Goal: Transaction & Acquisition: Book appointment/travel/reservation

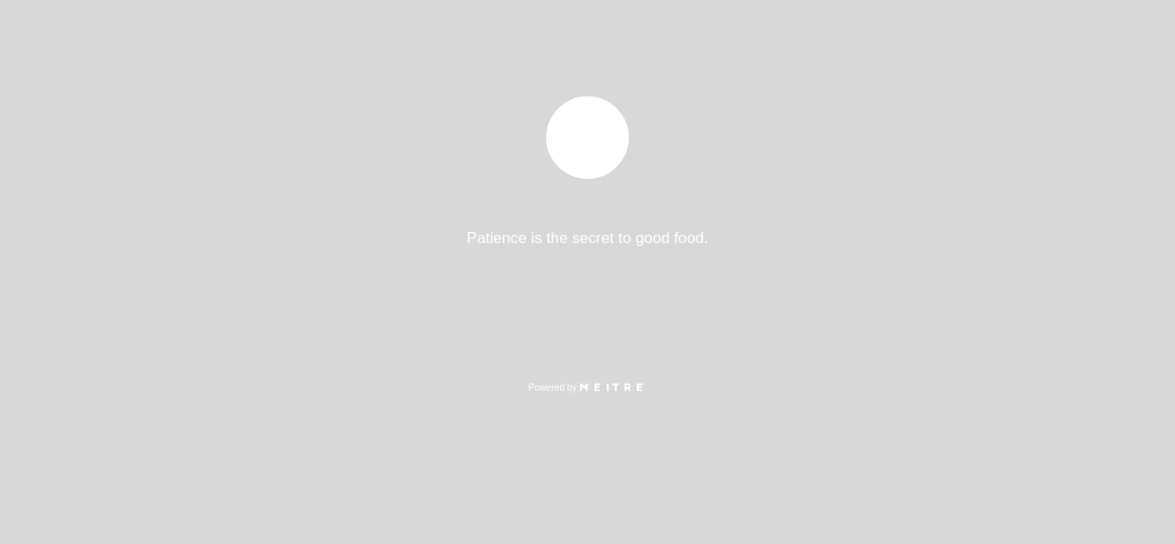
select select "es"
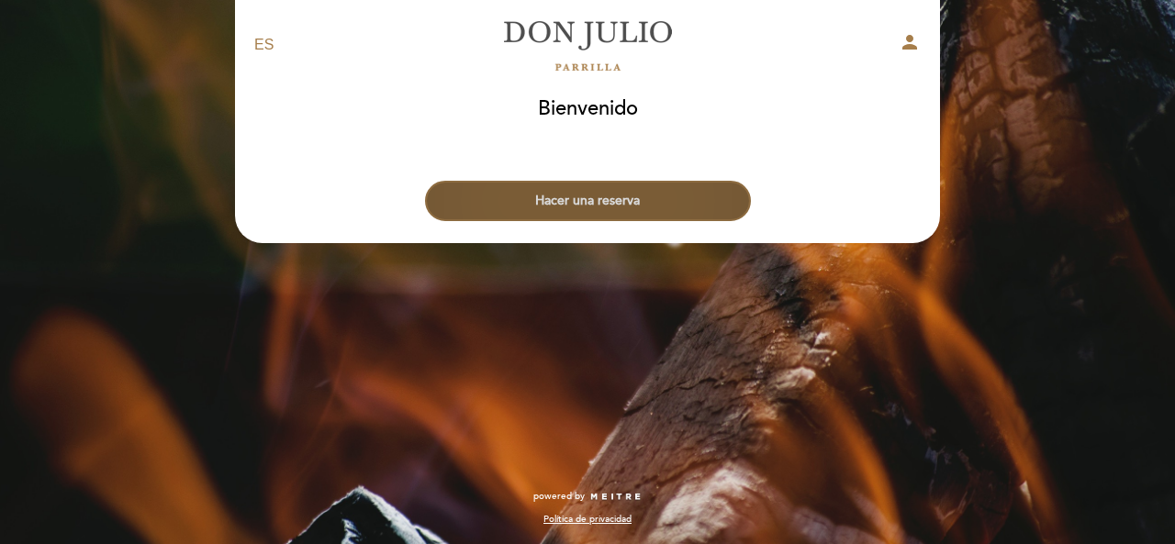
click at [562, 213] on button "Hacer una reserva" at bounding box center [588, 201] width 326 height 40
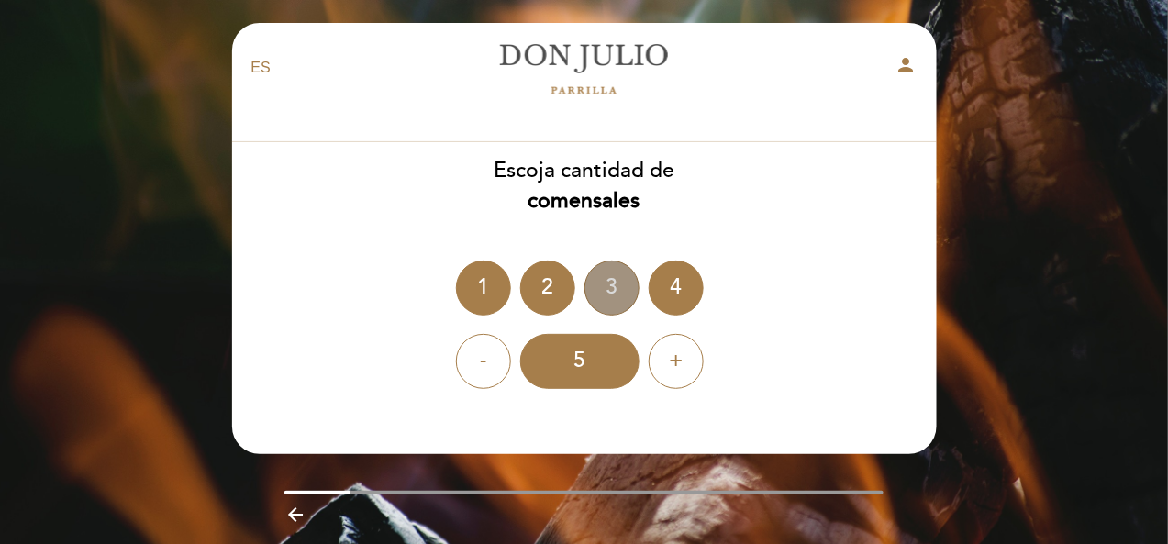
click at [600, 292] on div "3" at bounding box center [612, 288] width 55 height 55
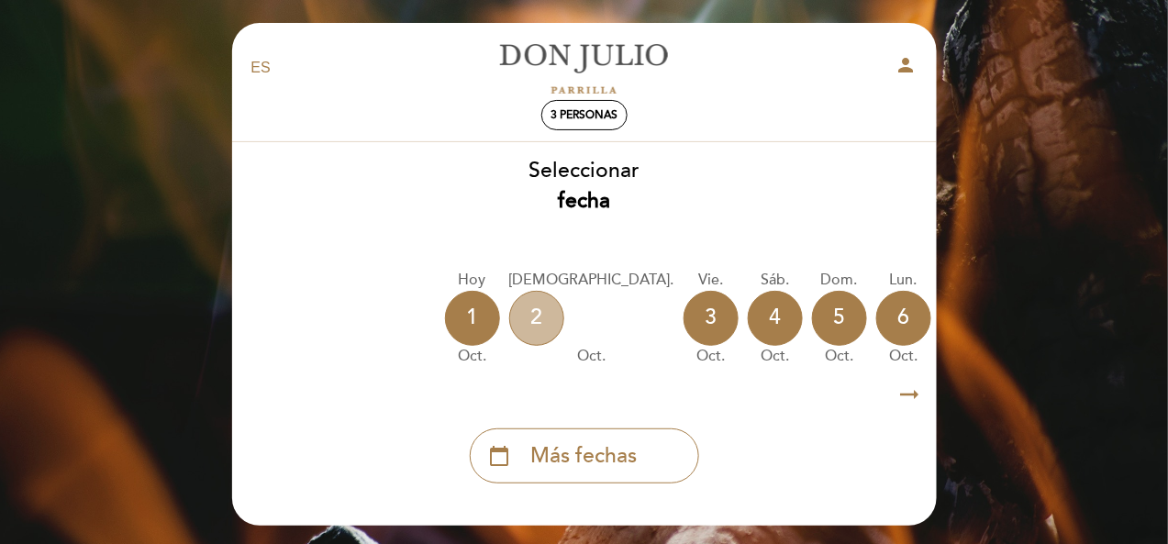
drag, startPoint x: 541, startPoint y: 326, endPoint x: 550, endPoint y: 580, distance: 254.4
click at [550, 543] on html "EN ES PT [PERSON_NAME] person 3 personas [GEOGRAPHIC_DATA] [GEOGRAPHIC_DATA], C…" at bounding box center [584, 338] width 1168 height 676
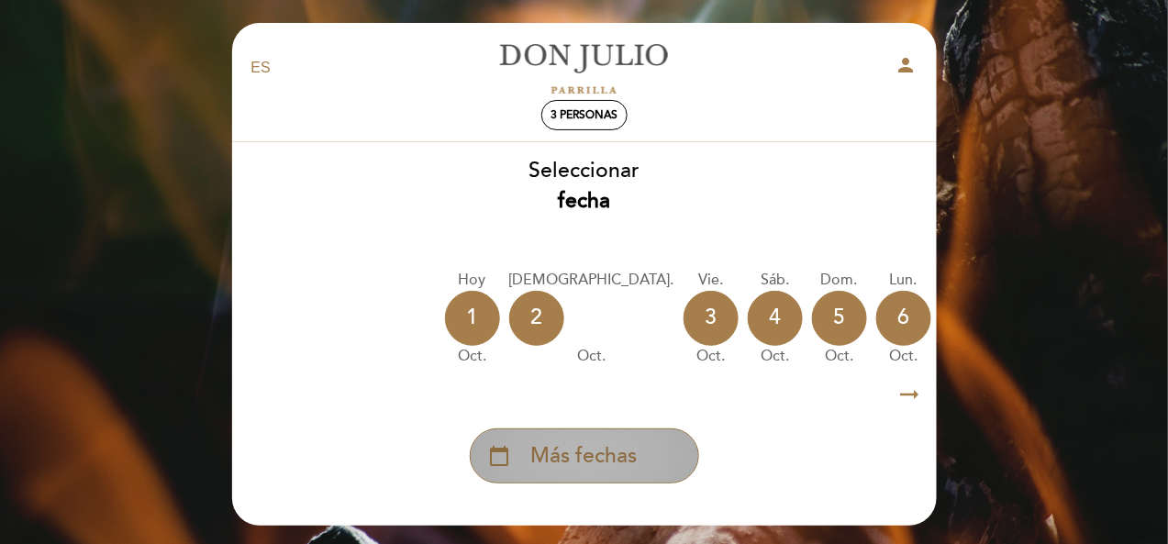
click at [551, 434] on div "calendar_today Más fechas" at bounding box center [584, 456] width 229 height 55
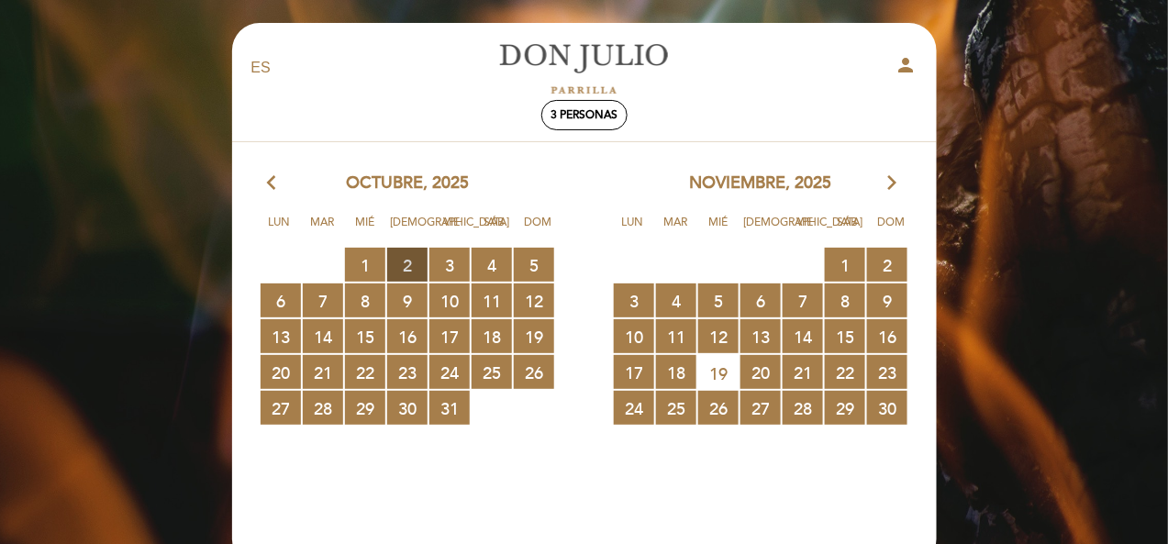
click at [399, 259] on span "2 RESERVAS DISPONIBLES" at bounding box center [407, 265] width 40 height 34
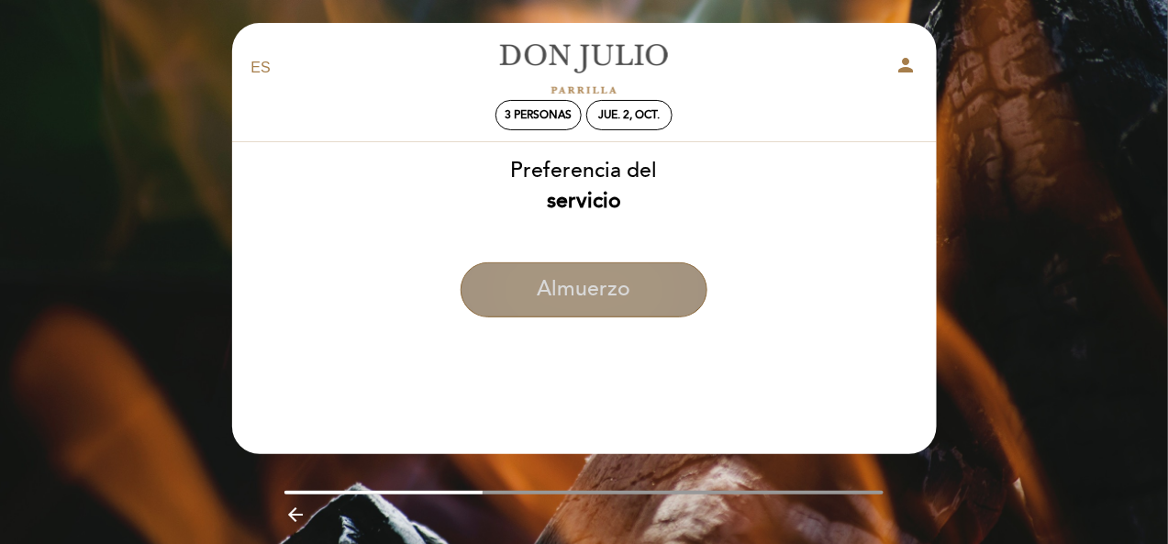
click at [579, 275] on button "Almuerzo" at bounding box center [584, 289] width 247 height 55
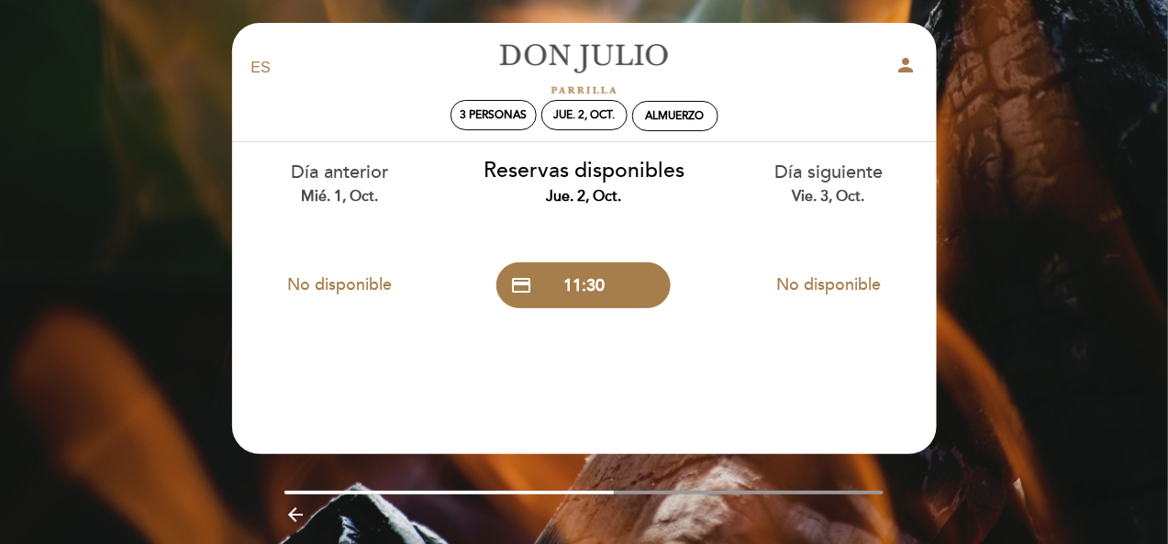
click at [586, 316] on div "Día anterior mié. 1, oct. No disponible Reservas disponibles jue. 2, oct. credi…" at bounding box center [584, 239] width 707 height 194
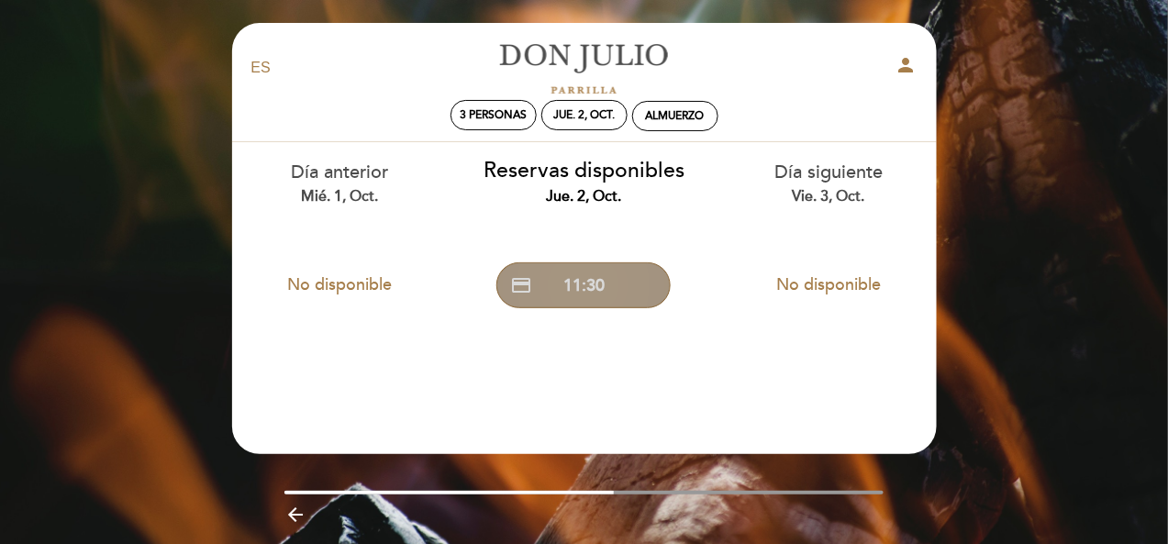
click at [579, 282] on button "credit_card 11:30" at bounding box center [584, 285] width 174 height 46
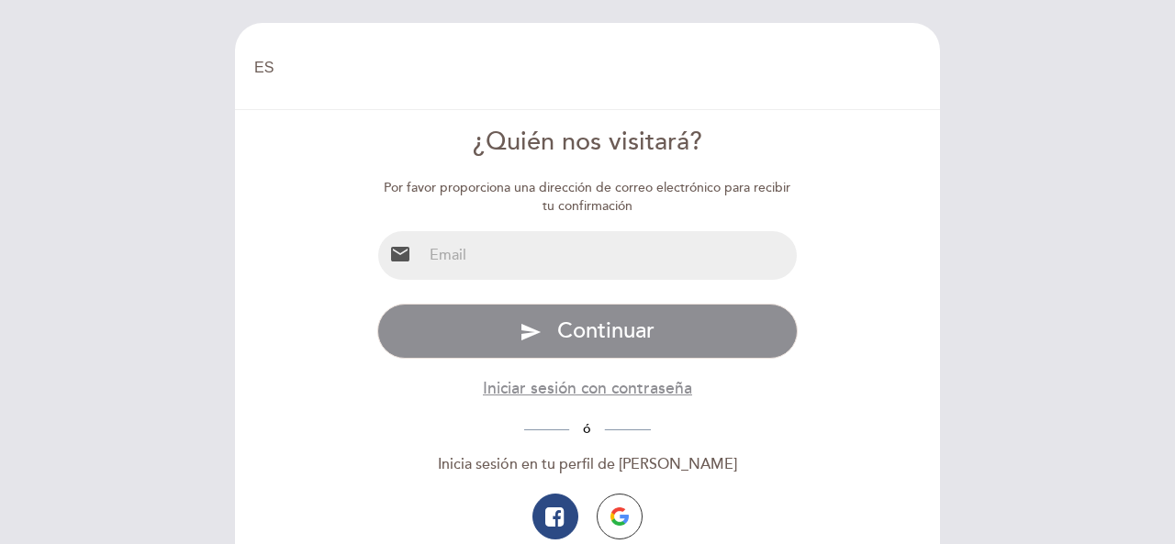
select select "es"
click at [529, 262] on input "email" at bounding box center [609, 255] width 375 height 49
click at [465, 256] on input "email" at bounding box center [609, 255] width 375 height 49
click at [397, 418] on div "Especifique email Email inválido Escriba una contraseña send Continuar Iniciar …" at bounding box center [587, 461] width 421 height 315
click at [469, 251] on input "email" at bounding box center [609, 255] width 375 height 49
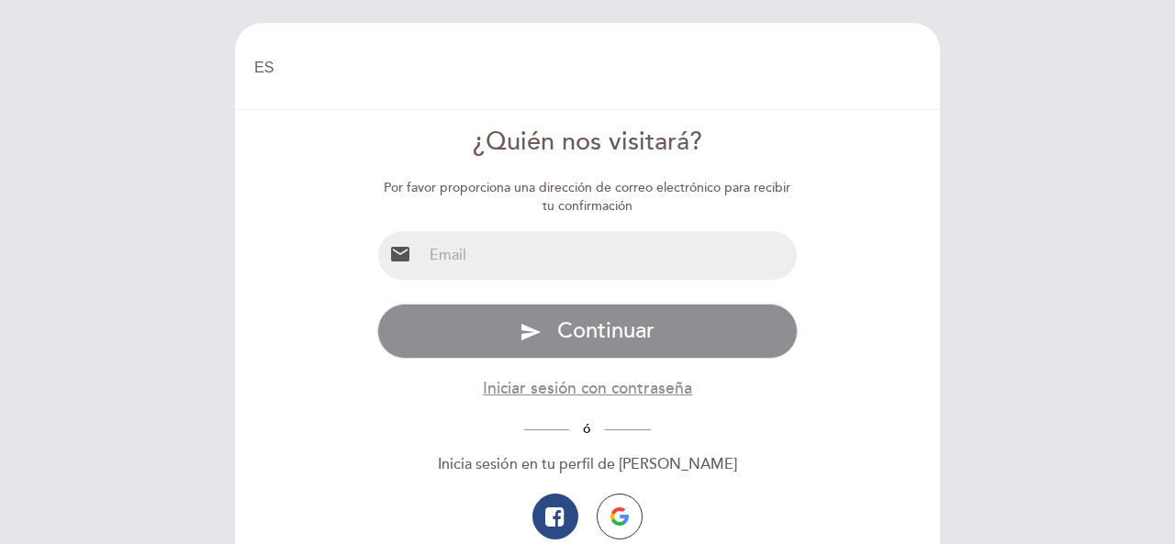
click at [564, 434] on div "ó" at bounding box center [587, 429] width 421 height 21
click at [446, 256] on input "email" at bounding box center [609, 255] width 375 height 49
click at [253, 423] on form "¿Quién nos visitará? Por favor proporciona una dirección de correo electrónico …" at bounding box center [587, 372] width 679 height 494
